Goal: Information Seeking & Learning: Check status

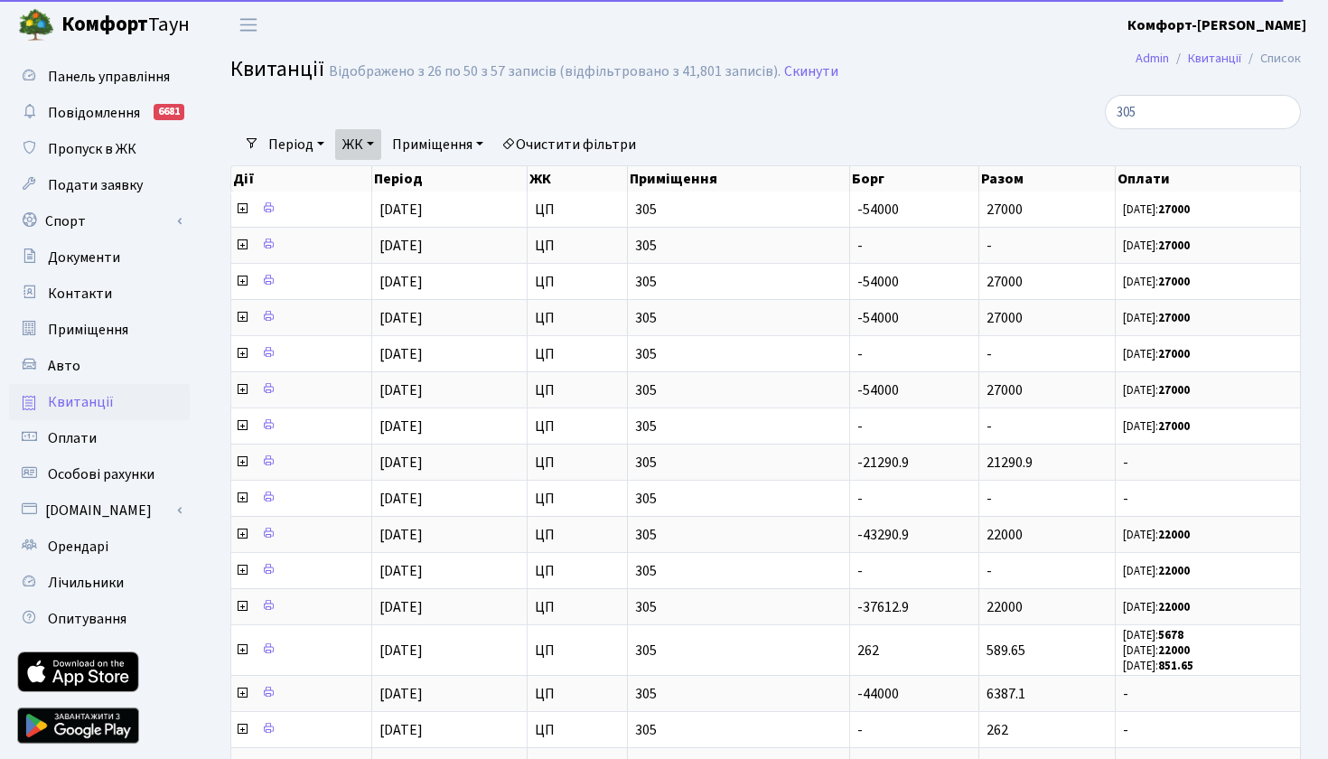
select select "25"
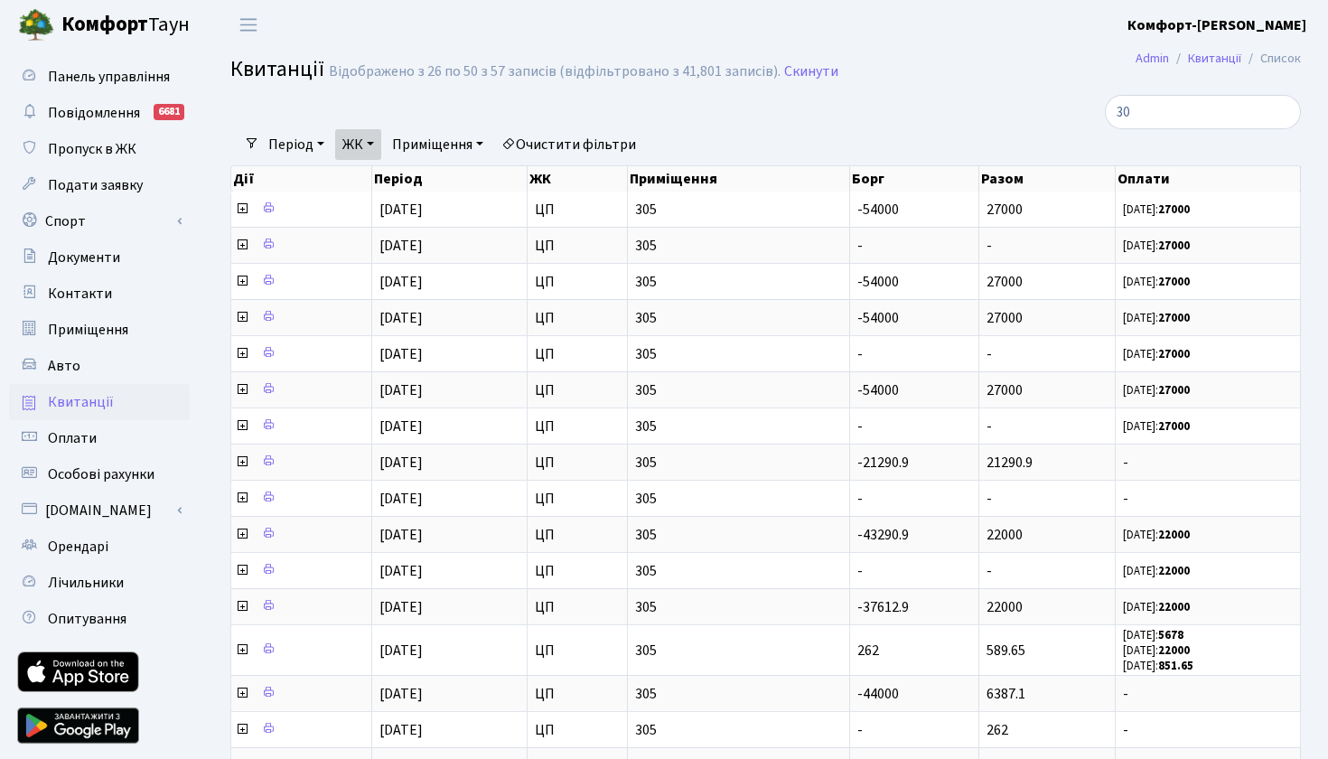
type input "3"
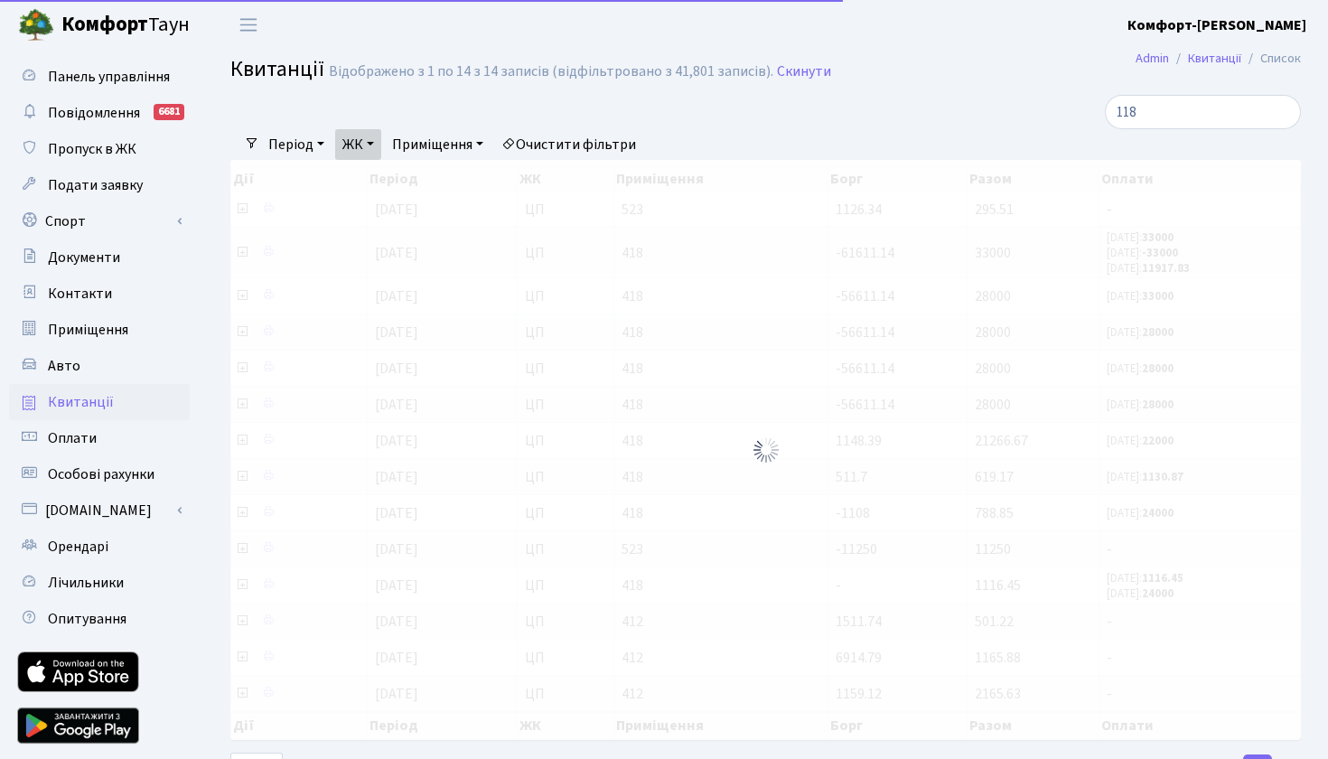
type input "118"
drag, startPoint x: 788, startPoint y: 137, endPoint x: 256, endPoint y: 137, distance: 532.2
click at [258, 137] on nav "Фільтри Період [DATE] - [DATE] ЖК - КТ КТ2 ЦП ТХ КТ4 КТ7 СП3 КТ5 СП2 КТ6 СП1 ВЛ…" at bounding box center [765, 144] width 1071 height 31
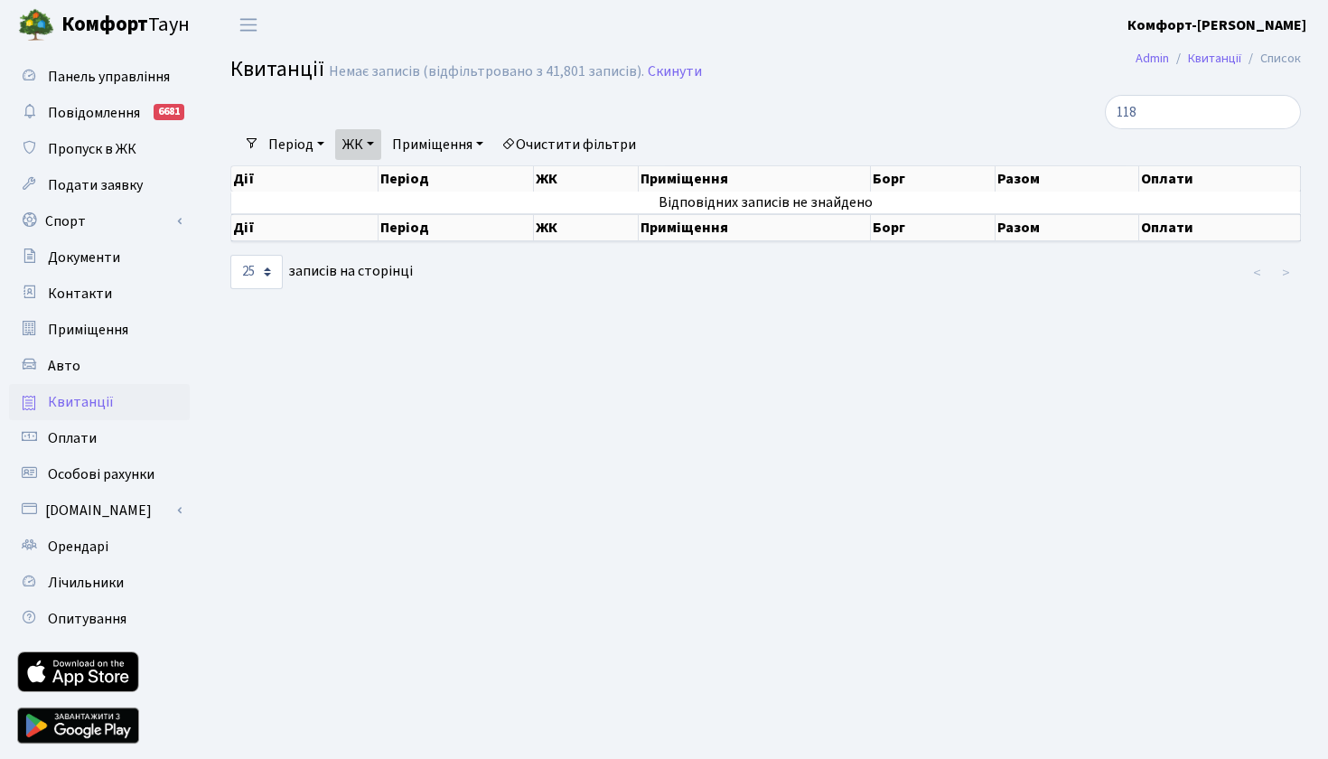
click at [436, 95] on div at bounding box center [583, 112] width 732 height 34
click at [376, 144] on link "ЖК" at bounding box center [358, 144] width 46 height 31
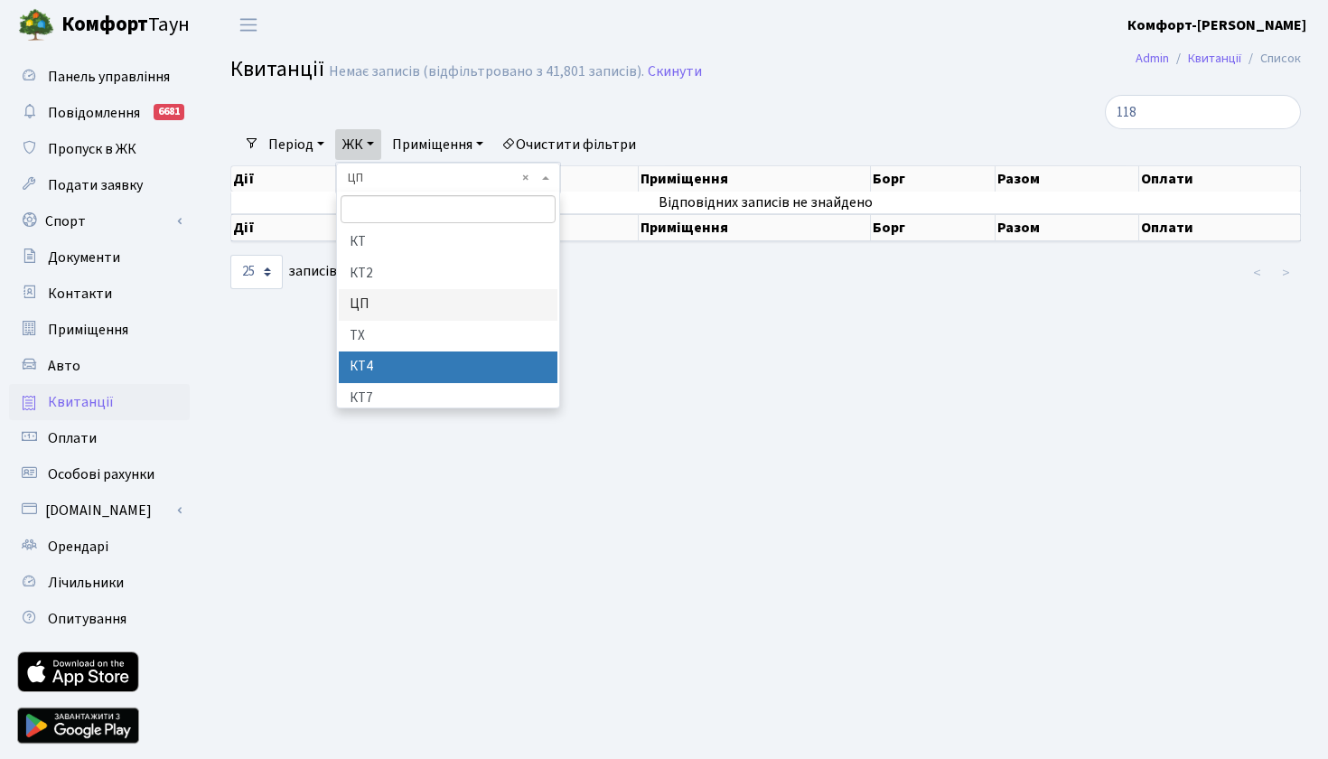
click at [373, 361] on li "КТ4" at bounding box center [448, 368] width 219 height 32
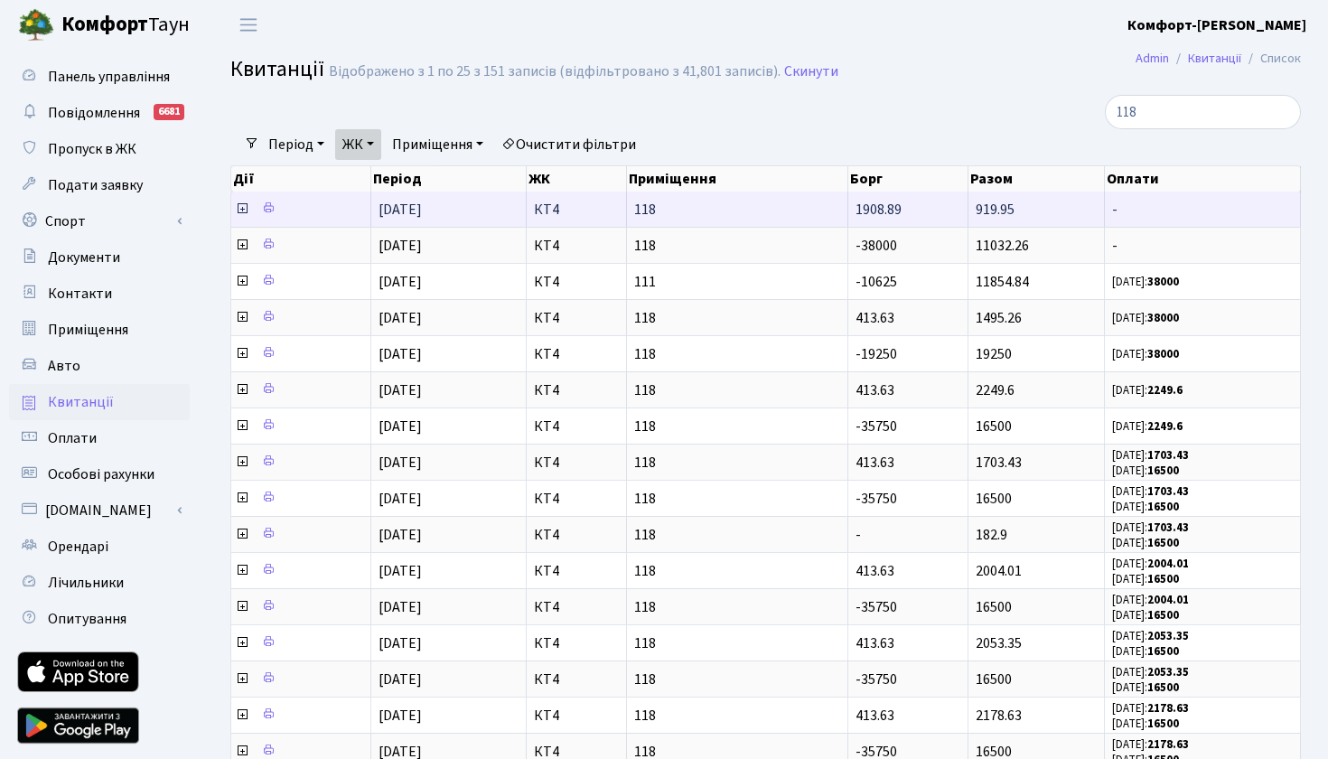
click at [239, 216] on icon at bounding box center [242, 209] width 14 height 14
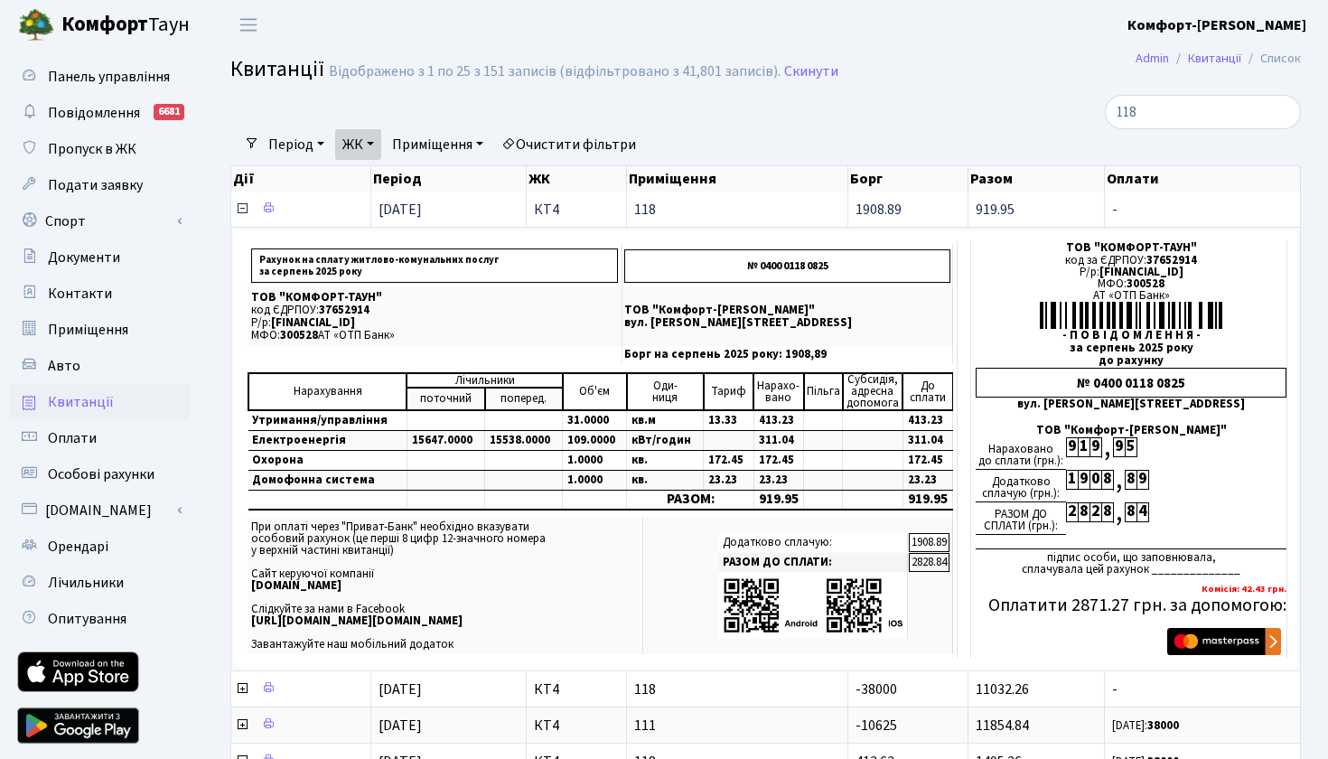
click at [238, 216] on icon at bounding box center [242, 209] width 14 height 14
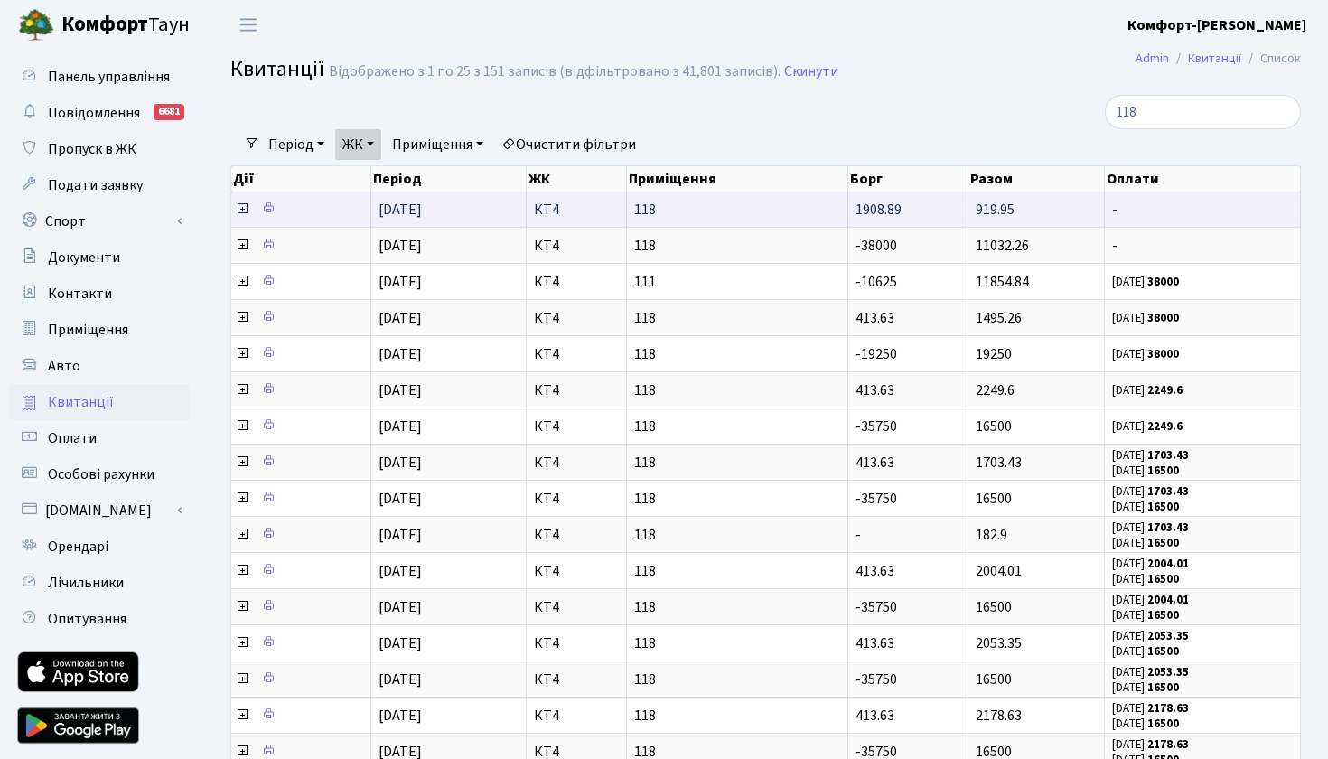
click at [240, 216] on icon at bounding box center [242, 209] width 14 height 14
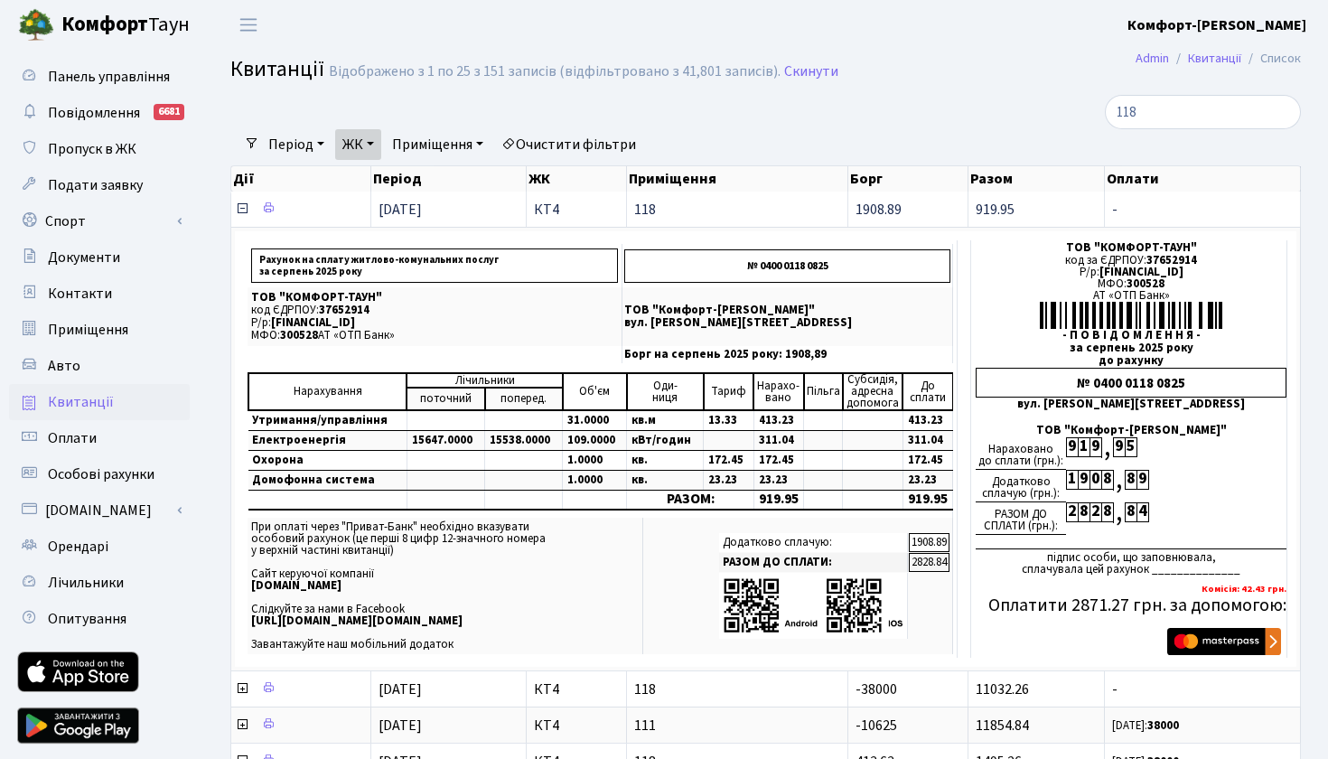
click at [239, 216] on icon at bounding box center [242, 209] width 14 height 14
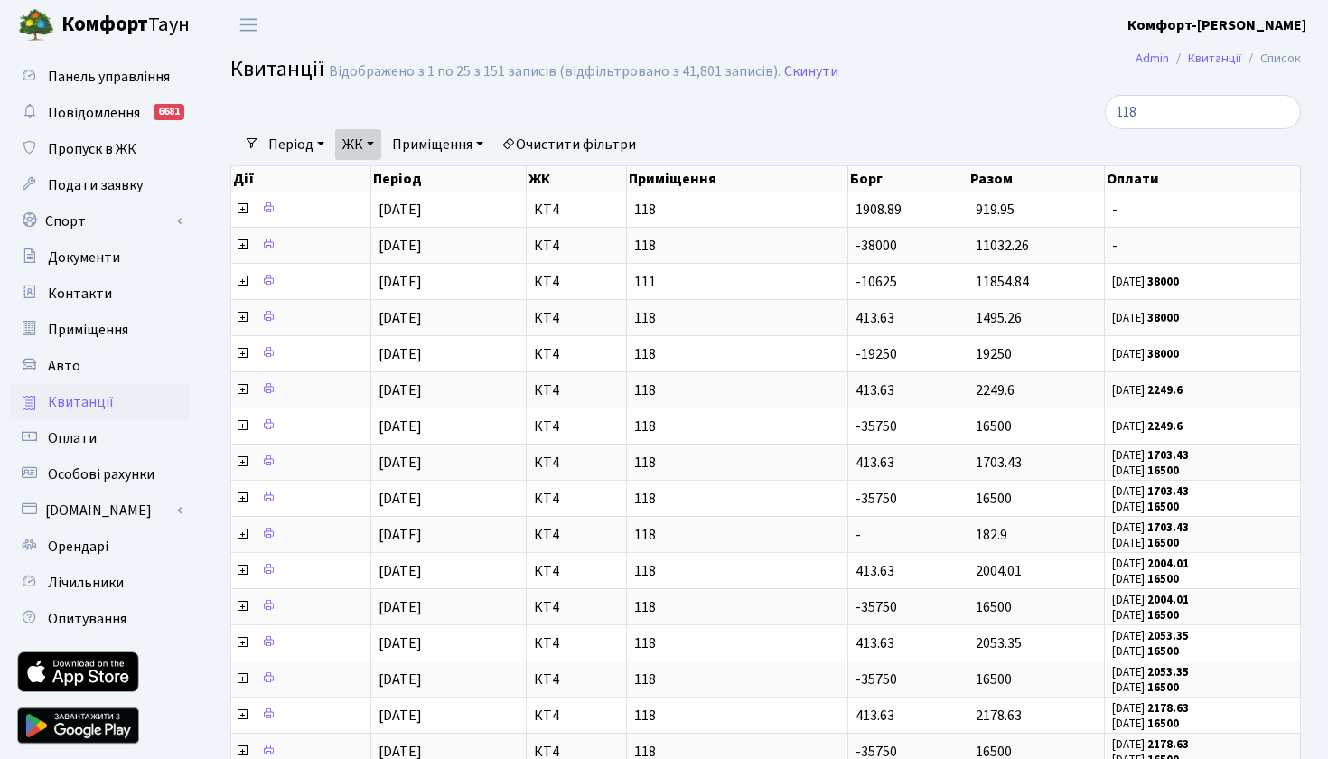
click at [381, 141] on link "ЖК" at bounding box center [358, 144] width 46 height 31
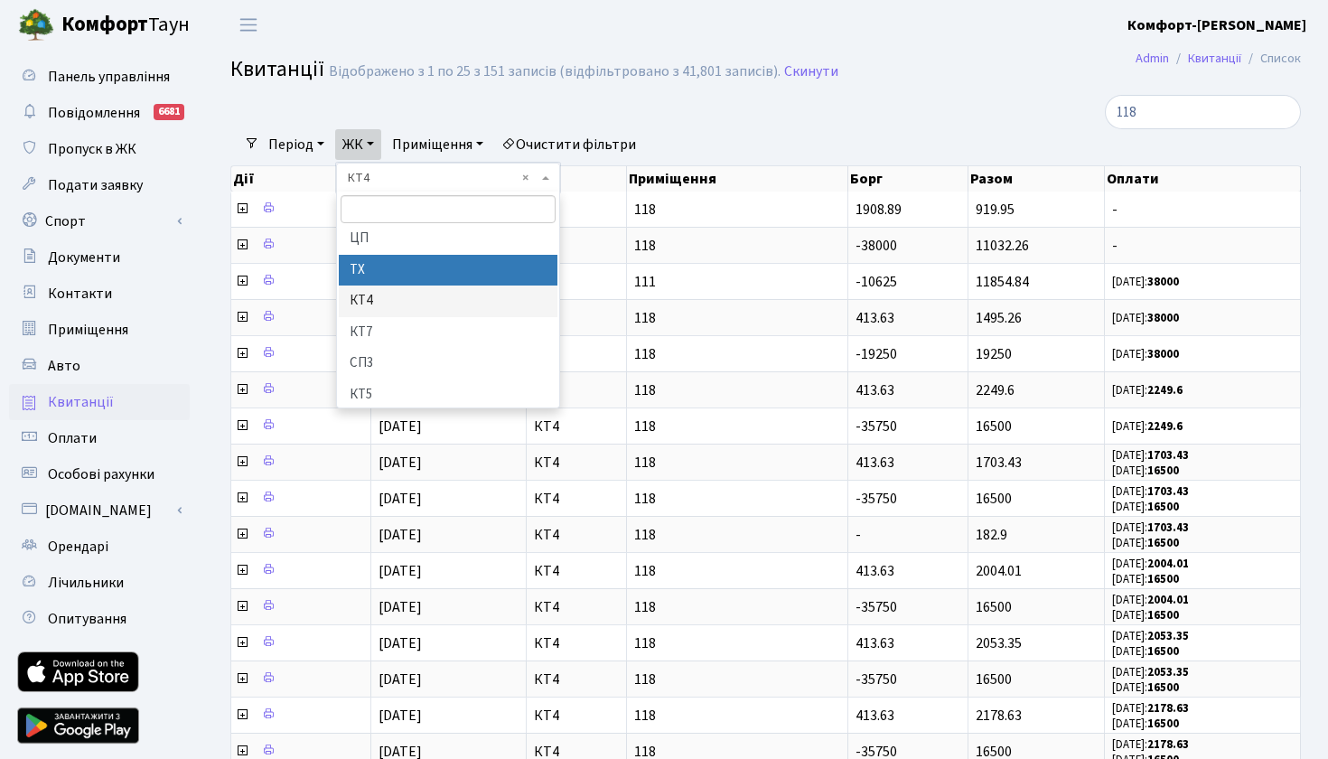
scroll to position [67, 0]
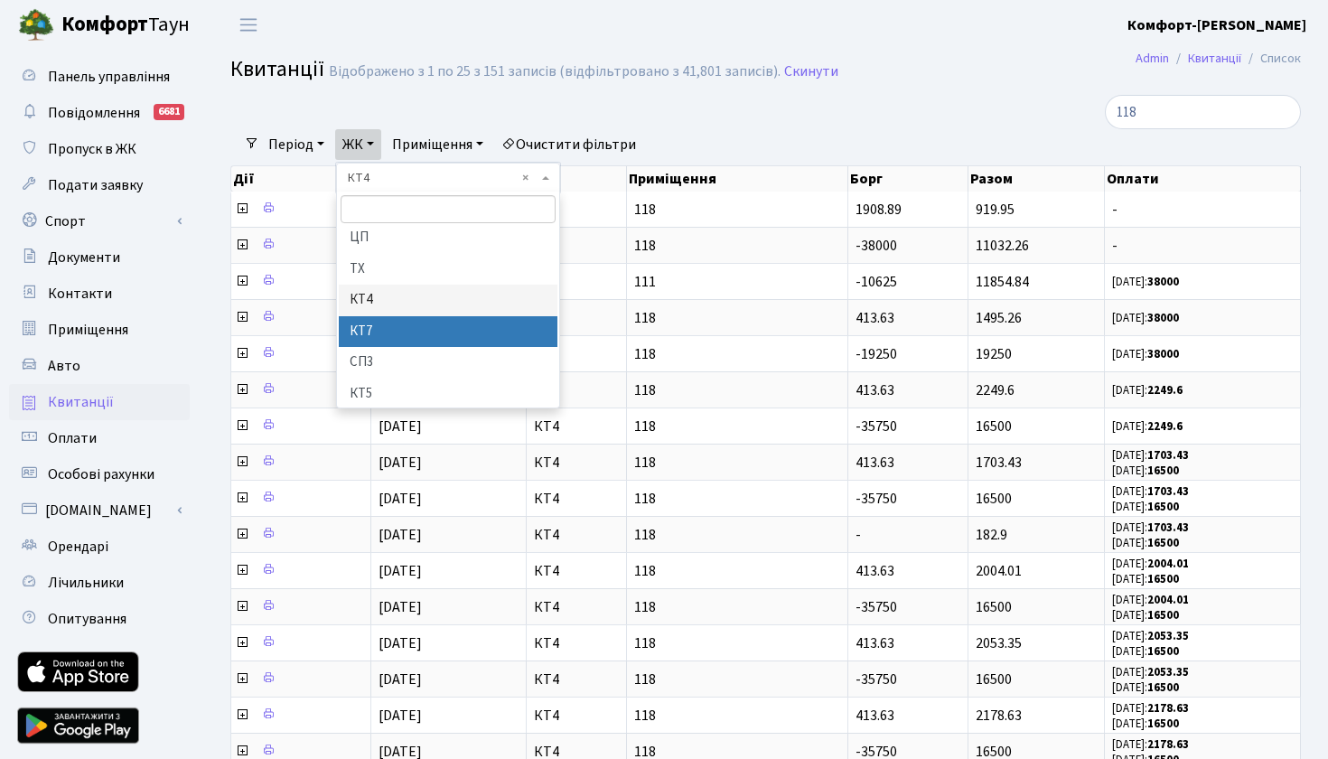
click at [380, 326] on li "КТ7" at bounding box center [448, 332] width 219 height 32
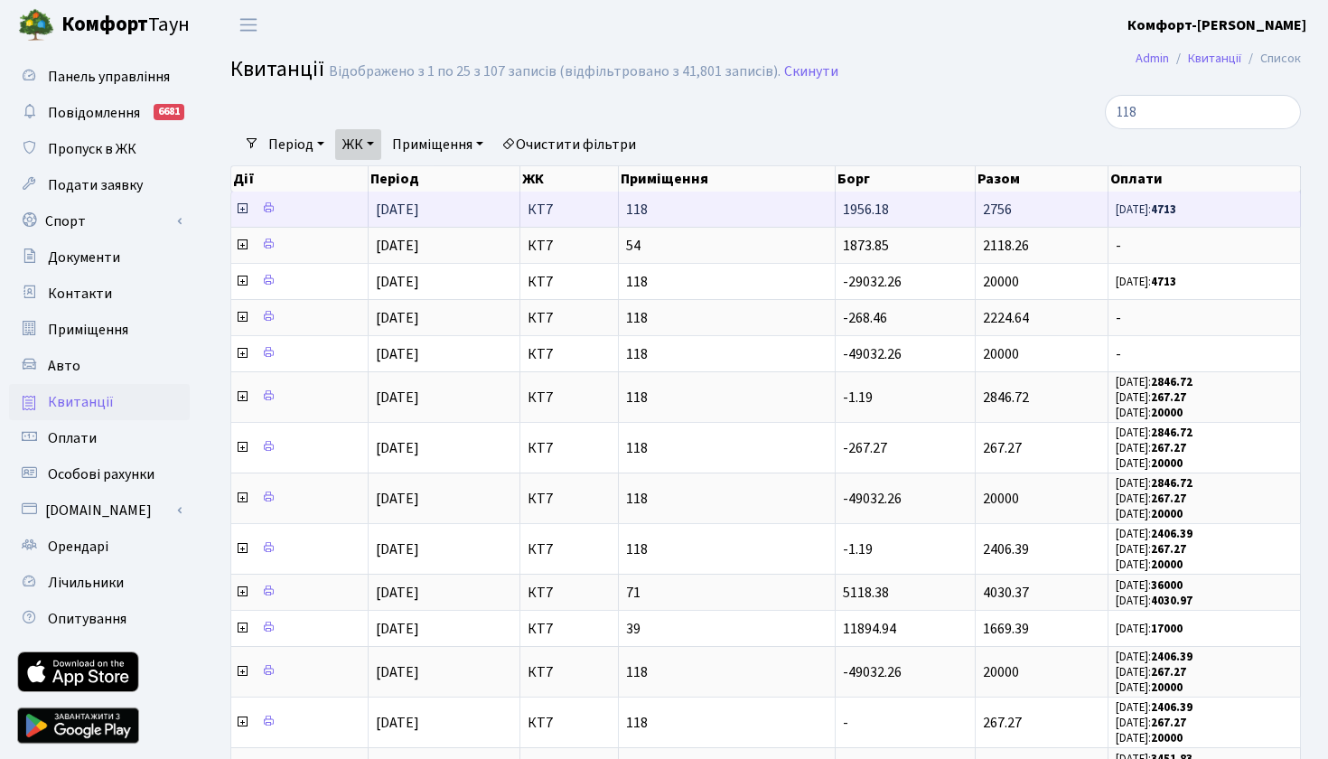
click at [239, 216] on icon at bounding box center [242, 209] width 14 height 14
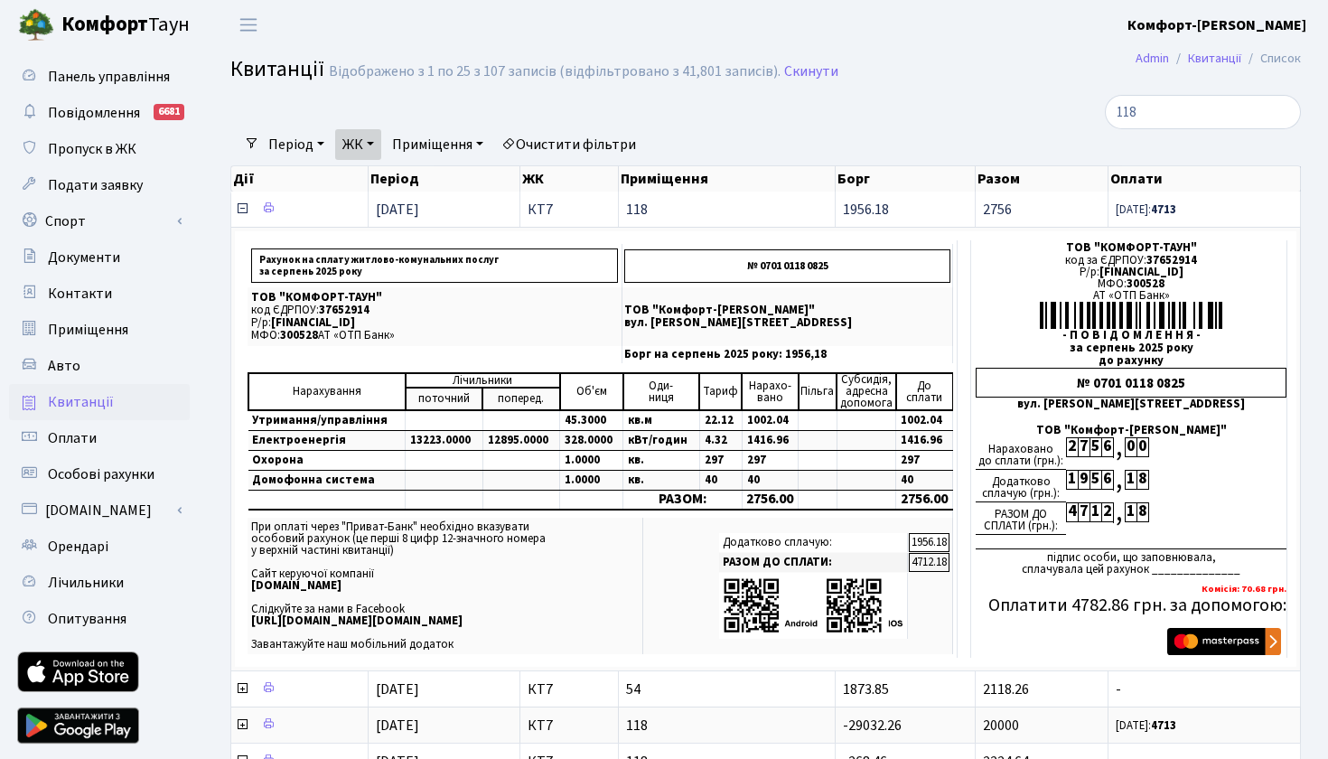
click at [242, 216] on icon at bounding box center [242, 209] width 14 height 14
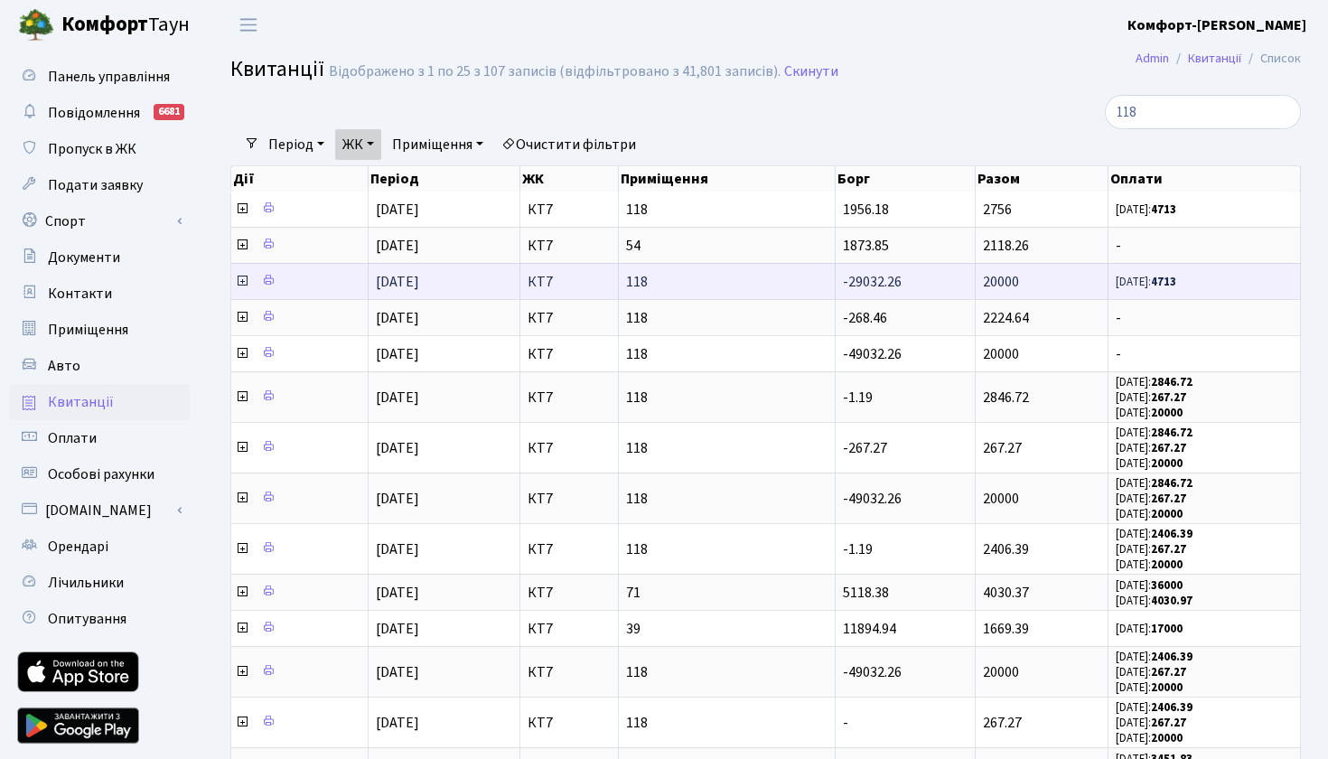
click at [239, 288] on icon at bounding box center [242, 281] width 14 height 14
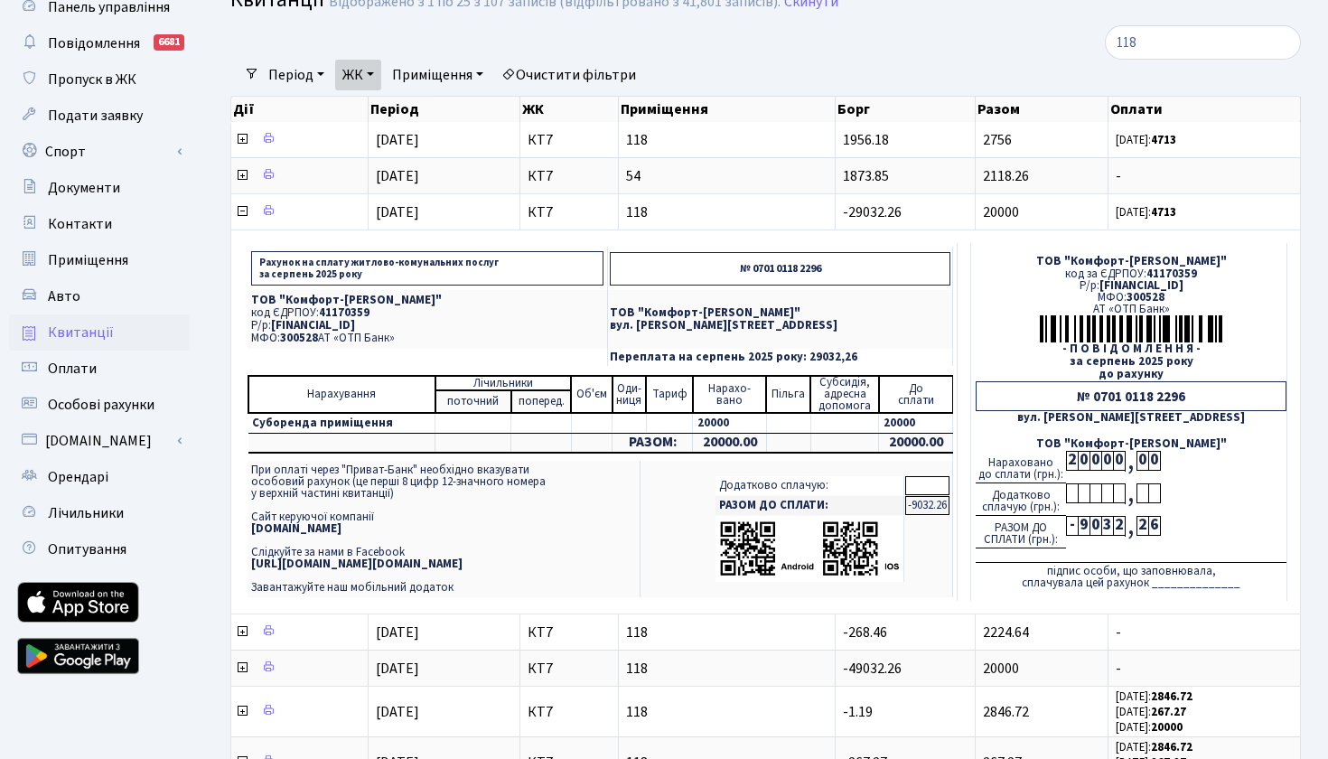
scroll to position [71, 0]
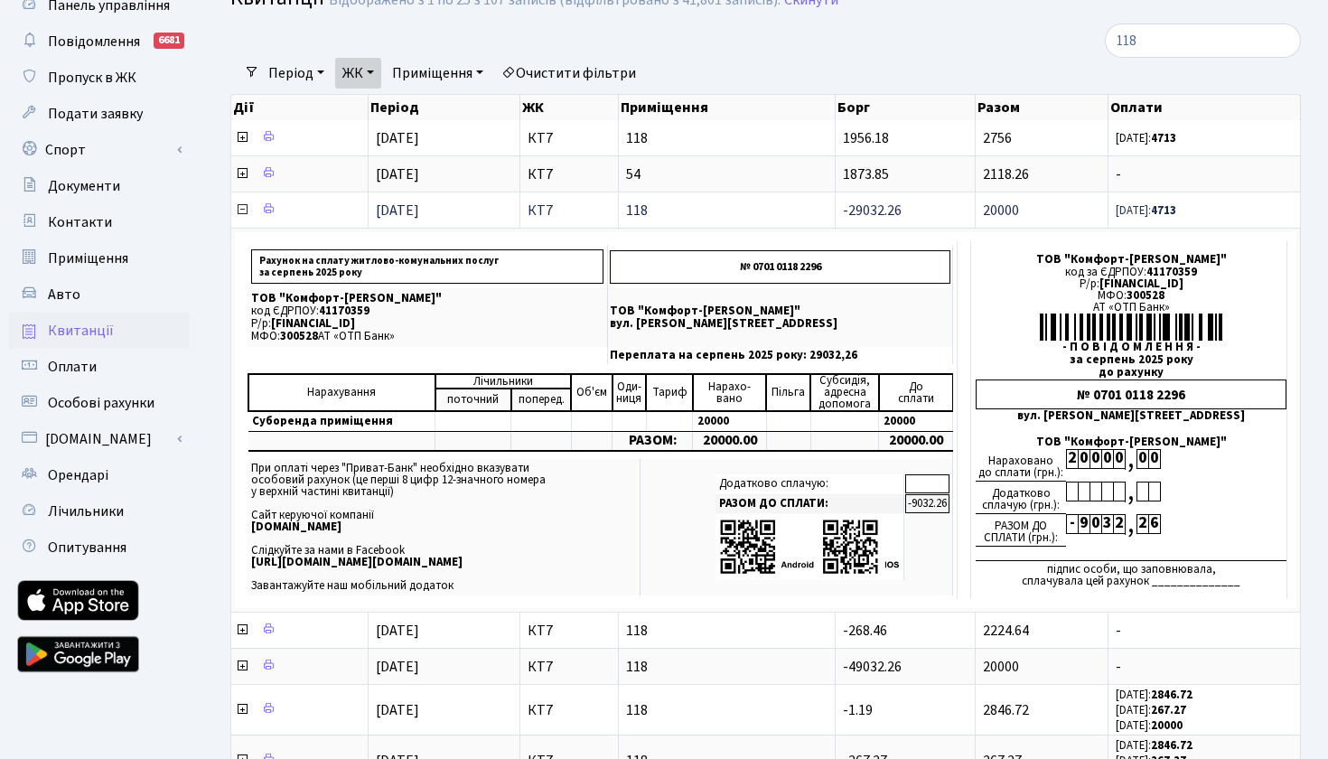
click at [240, 217] on icon at bounding box center [242, 209] width 14 height 14
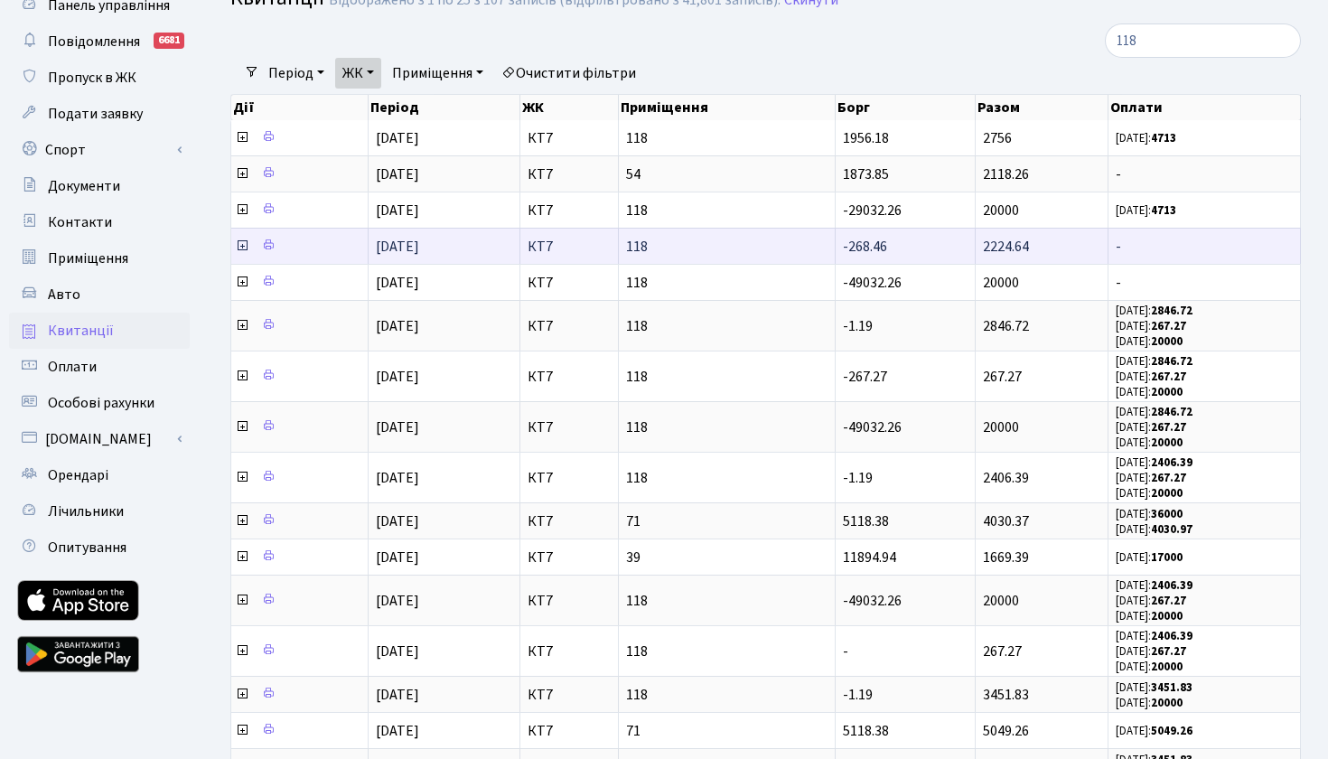
click at [240, 253] on icon at bounding box center [242, 246] width 14 height 14
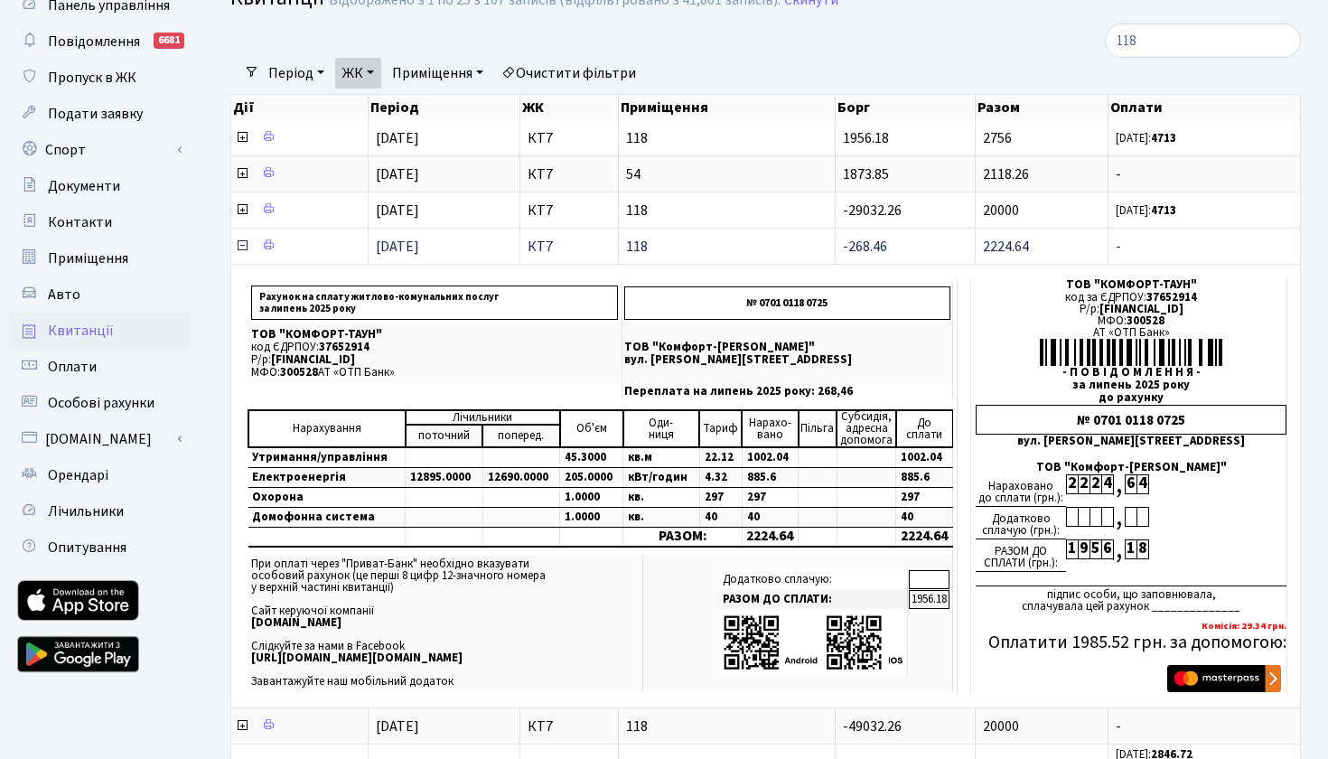
click at [242, 253] on icon at bounding box center [242, 246] width 14 height 14
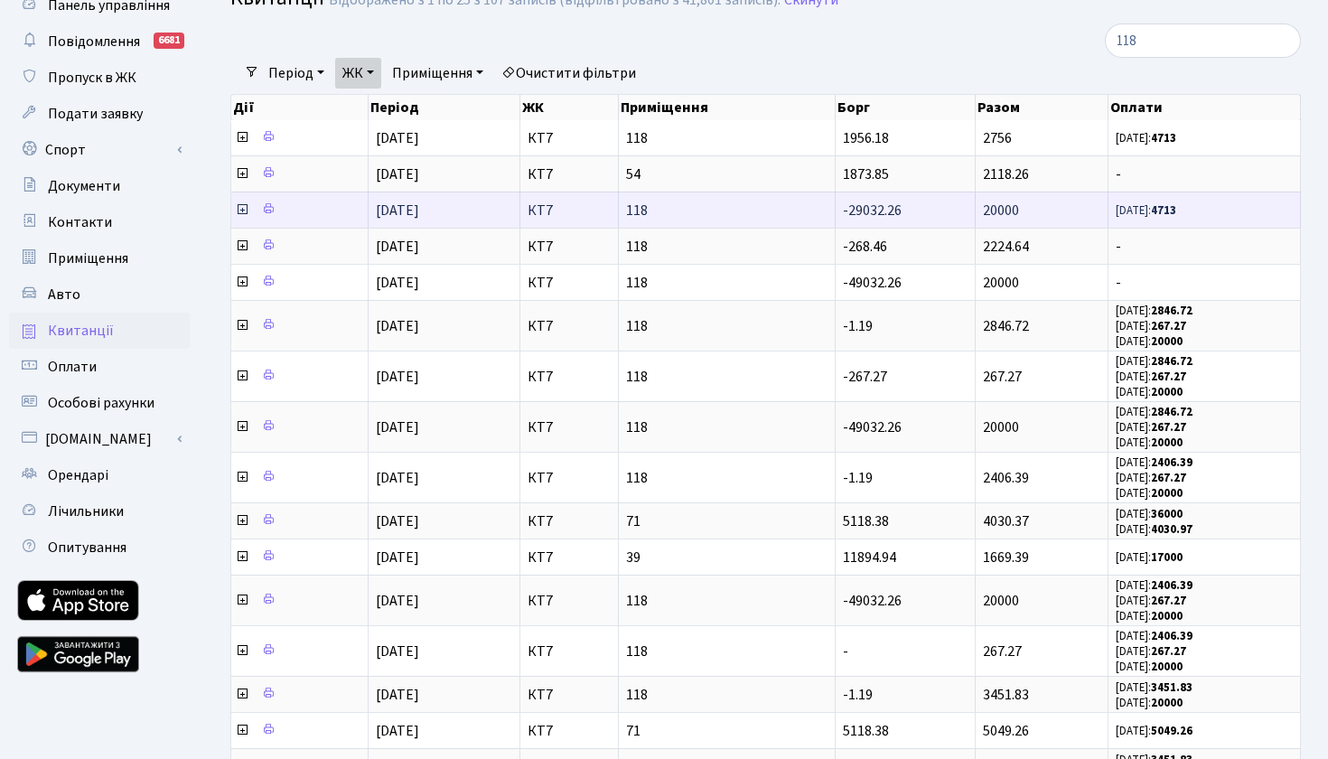
click at [243, 217] on icon at bounding box center [242, 209] width 14 height 14
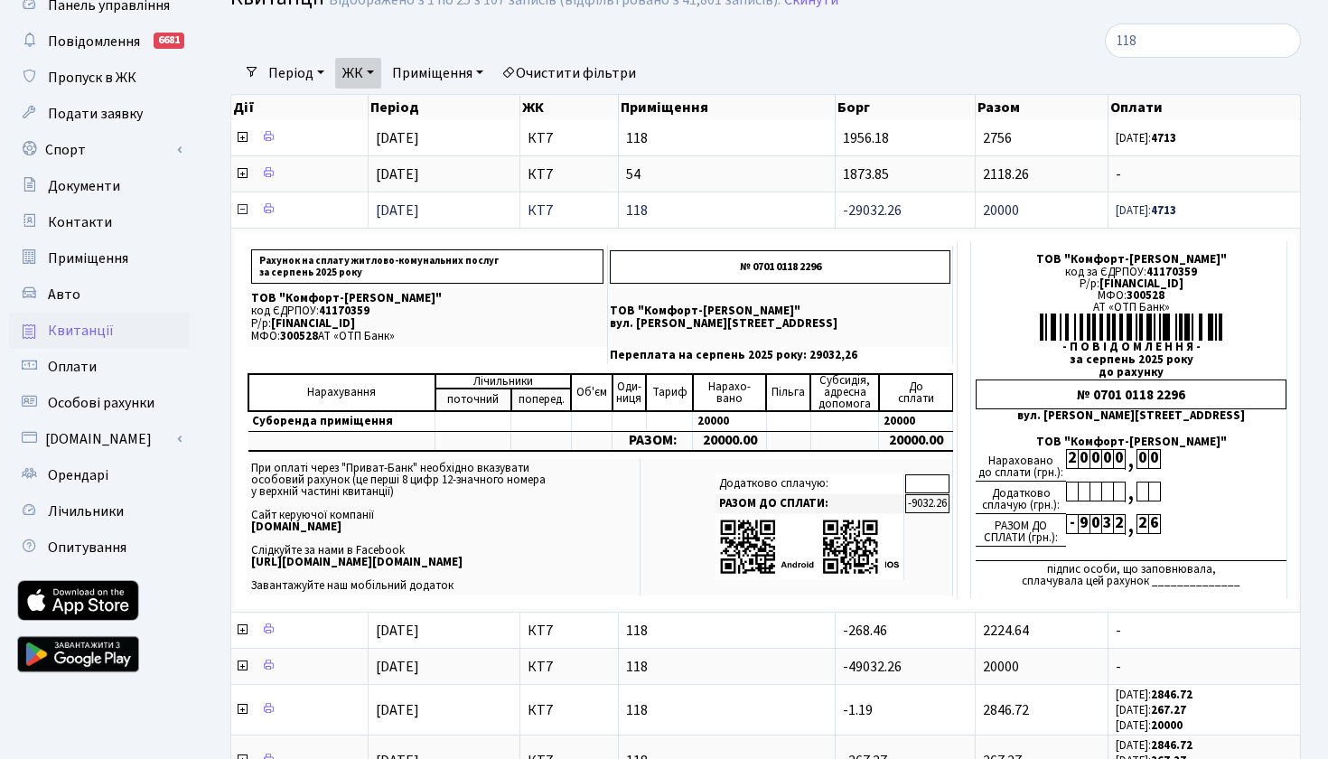
click at [243, 217] on icon at bounding box center [242, 209] width 14 height 14
